Goal: Task Accomplishment & Management: Complete application form

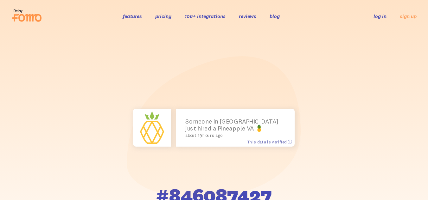
click at [409, 21] on div "features pricing 106+ integrations reviews blog log in sign up log in sign up" at bounding box center [213, 16] width 405 height 17
click at [407, 15] on link "sign up" at bounding box center [408, 16] width 17 height 7
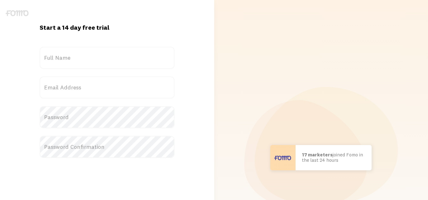
click at [88, 51] on label "Full Name" at bounding box center [107, 58] width 135 height 22
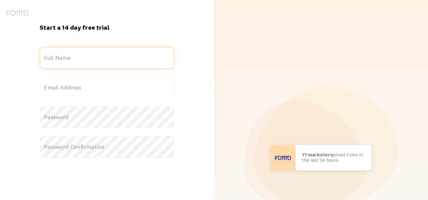
click at [88, 51] on input "Full Name" at bounding box center [107, 58] width 135 height 22
